Goal: Information Seeking & Learning: Learn about a topic

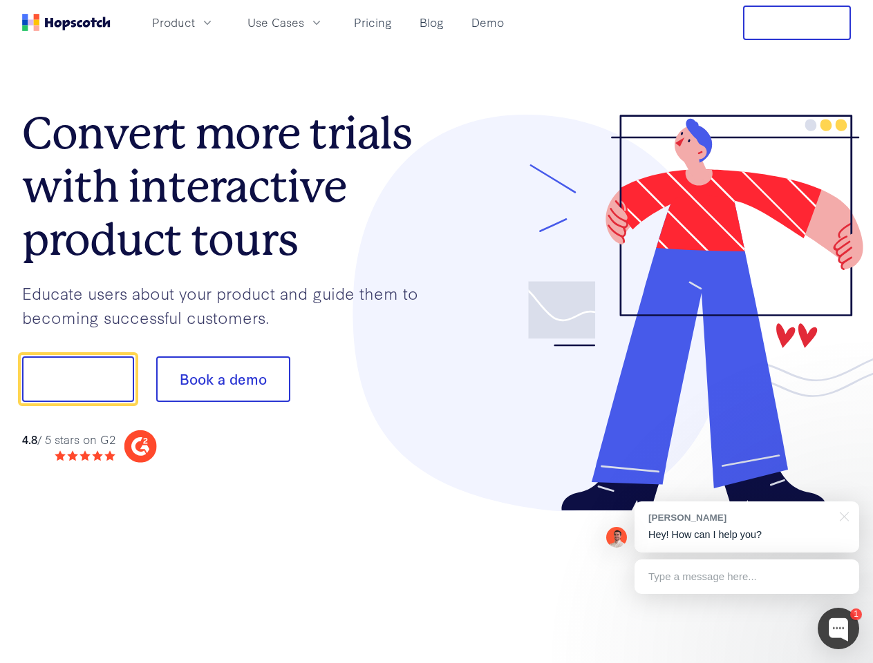
click at [437, 332] on div at bounding box center [644, 313] width 415 height 397
click at [195, 22] on span "Product" at bounding box center [173, 22] width 43 height 17
click at [304, 22] on span "Use Cases" at bounding box center [275, 22] width 57 height 17
click at [797, 23] on button "Free Trial" at bounding box center [797, 23] width 108 height 35
click at [77, 379] on button "Show me!" at bounding box center [78, 380] width 112 height 46
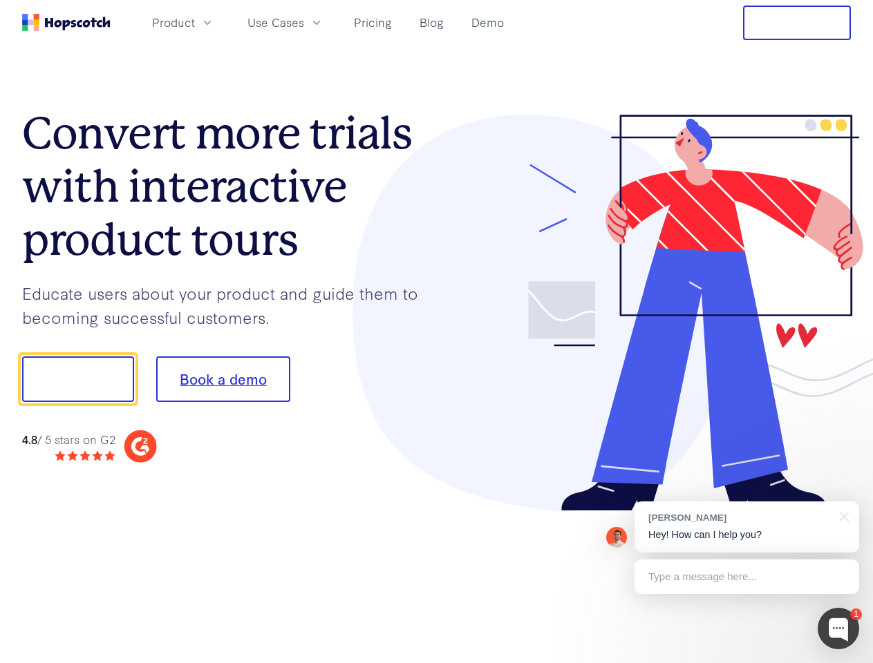
click at [223, 379] on button "Book a demo" at bounding box center [223, 380] width 134 height 46
click at [838, 629] on div at bounding box center [837, 628] width 41 height 41
click at [746, 527] on div "[PERSON_NAME] Hey! How can I help you?" at bounding box center [746, 527] width 225 height 51
click at [842, 515] on div at bounding box center [729, 377] width 259 height 461
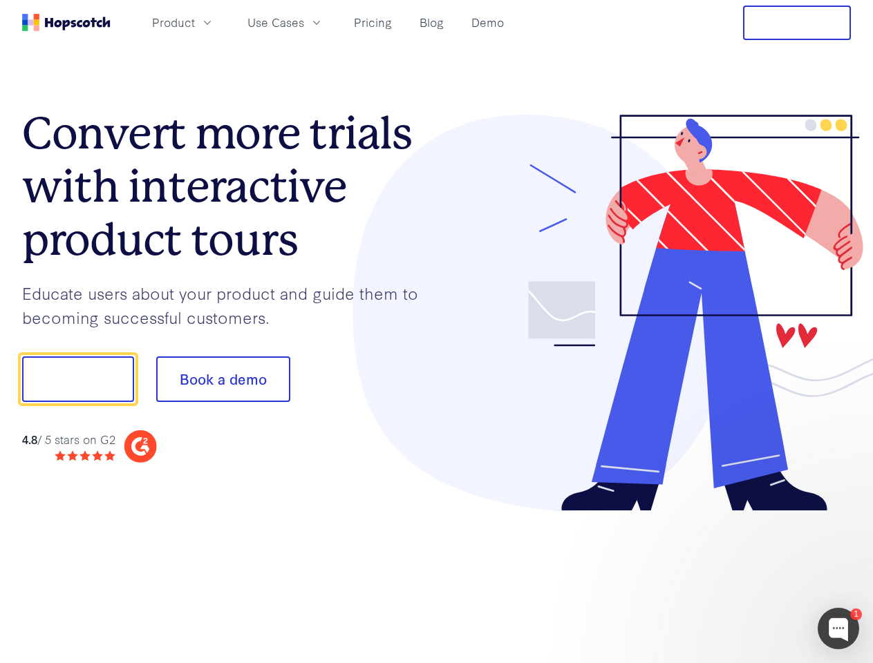
click at [746, 577] on div at bounding box center [729, 377] width 259 height 461
